Goal: Information Seeking & Learning: Understand process/instructions

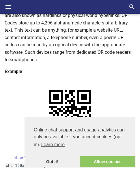
scroll to position [115, 0]
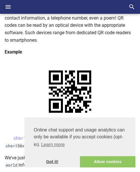
click at [59, 163] on link "Got it!" at bounding box center [52, 163] width 55 height 12
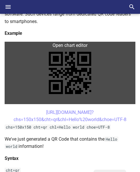
scroll to position [144, 0]
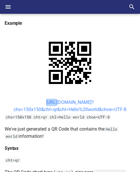
drag, startPoint x: 35, startPoint y: 103, endPoint x: 47, endPoint y: 100, distance: 12.2
click at [47, 100] on center "[URL][DOMAIN_NAME]? chs=150x150&cht=qr&chl=Hello%20world&choe=UTF-8" at bounding box center [70, 106] width 131 height 15
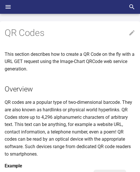
scroll to position [0, 0]
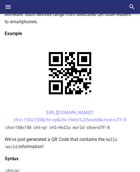
scroll to position [144, 0]
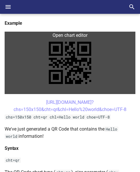
click at [60, 71] on link at bounding box center [70, 63] width 131 height 63
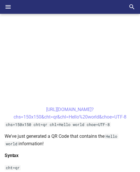
scroll to position [231, 0]
